Goal: Transaction & Acquisition: Subscribe to service/newsletter

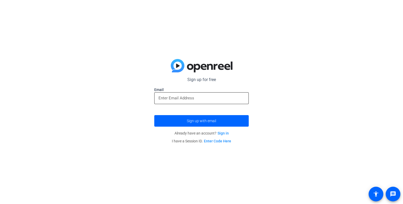
click at [219, 95] on input "email" at bounding box center [201, 98] width 86 height 6
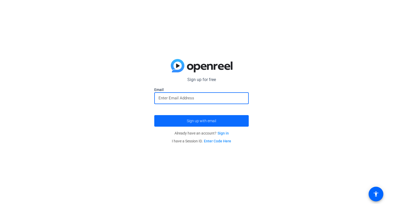
click at [228, 123] on span "submit" at bounding box center [201, 121] width 94 height 13
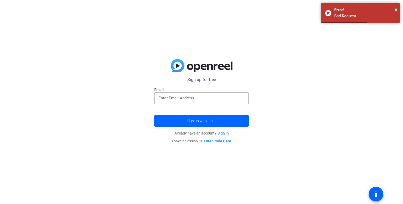
click at [214, 202] on div "Sign up for free Email Sign up with email Already have an account? Sign in I ha…" at bounding box center [201, 102] width 403 height 204
click at [232, 122] on span "submit" at bounding box center [201, 121] width 94 height 13
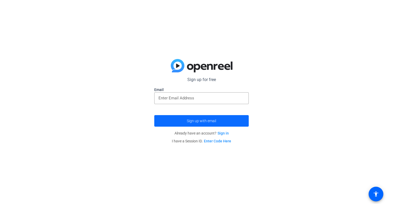
click at [232, 122] on span "submit" at bounding box center [201, 121] width 94 height 13
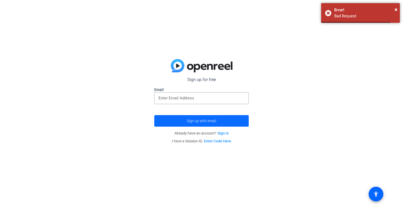
click at [232, 122] on span "submit" at bounding box center [201, 121] width 94 height 13
click at [191, 102] on div at bounding box center [201, 98] width 86 height 12
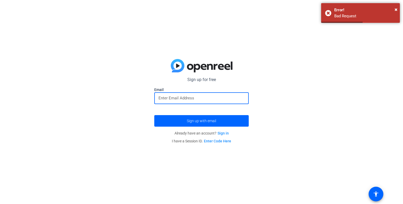
click at [201, 99] on input "email" at bounding box center [201, 98] width 86 height 6
paste input "[PERSON_NAME] Italian Kitchen"
type input "[PERSON_NAME]"
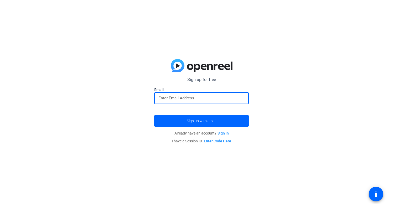
paste input "[EMAIL_ADDRESS][DOMAIN_NAME]"
type input "[EMAIL_ADDRESS][DOMAIN_NAME]"
click at [154, 115] on button "Sign up with email" at bounding box center [201, 121] width 94 height 12
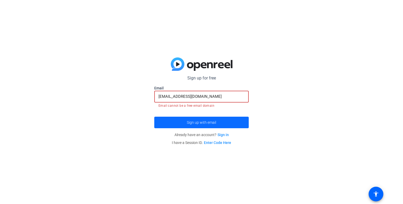
click at [239, 124] on span "submit" at bounding box center [201, 122] width 94 height 13
click at [216, 187] on div "Sign up for free Email [EMAIL_ADDRESS][DOMAIN_NAME] Email cannot be a free emai…" at bounding box center [201, 102] width 403 height 204
click at [245, 180] on div "Sign up for free Email [EMAIL_ADDRESS][DOMAIN_NAME] Email cannot be a free emai…" at bounding box center [201, 102] width 403 height 204
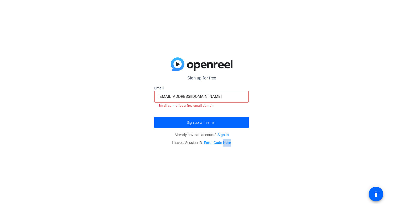
click at [221, 114] on form "Sign up for free Email [EMAIL_ADDRESS][DOMAIN_NAME] Email cannot be a free emai…" at bounding box center [201, 101] width 94 height 53
click at [231, 114] on form "Sign up for free Email [EMAIL_ADDRESS][DOMAIN_NAME] Email cannot be a free emai…" at bounding box center [201, 101] width 94 height 53
click at [235, 109] on form "Sign up for free Email [EMAIL_ADDRESS][DOMAIN_NAME] Email cannot be a free emai…" at bounding box center [201, 101] width 94 height 53
